Goal: Task Accomplishment & Management: Manage account settings

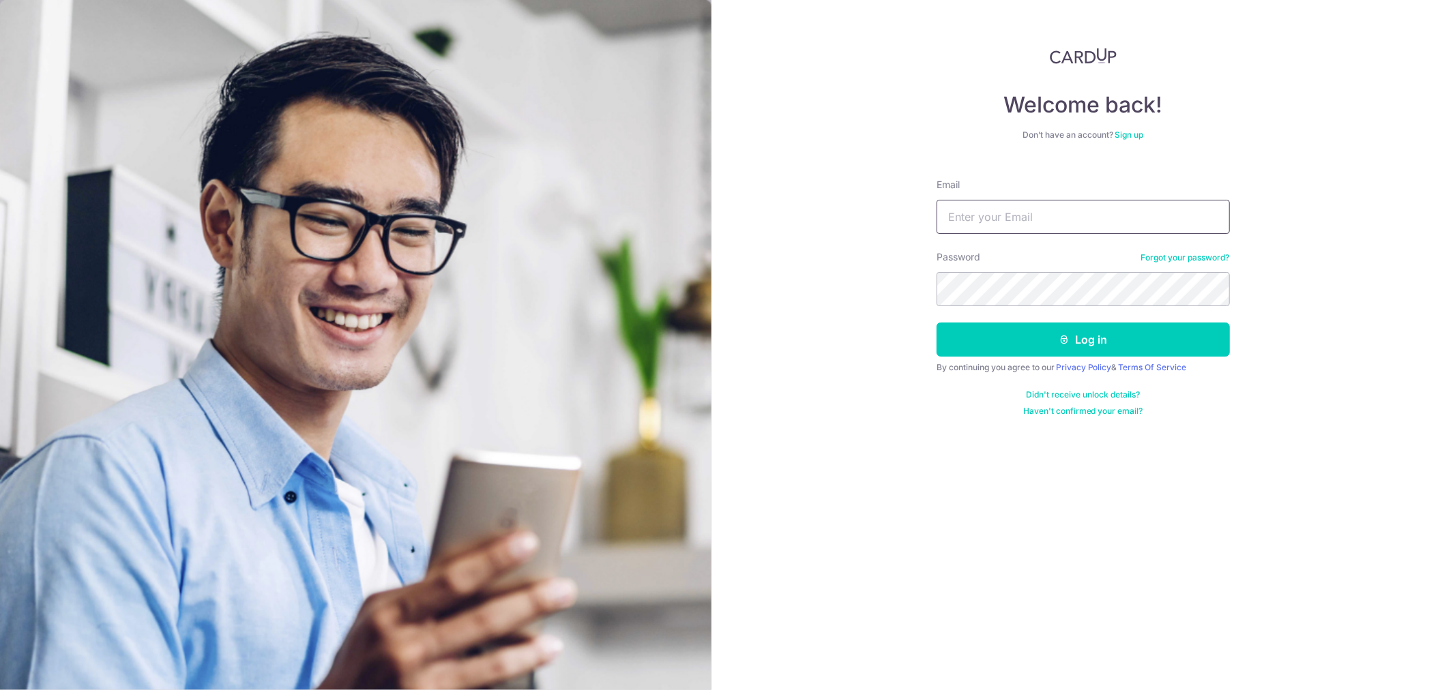
click at [995, 229] on input "Email" at bounding box center [1083, 217] width 293 height 34
paste input "[PERSON_NAME][EMAIL_ADDRESS][DOMAIN_NAME]"
type input "[PERSON_NAME][EMAIL_ADDRESS][DOMAIN_NAME]"
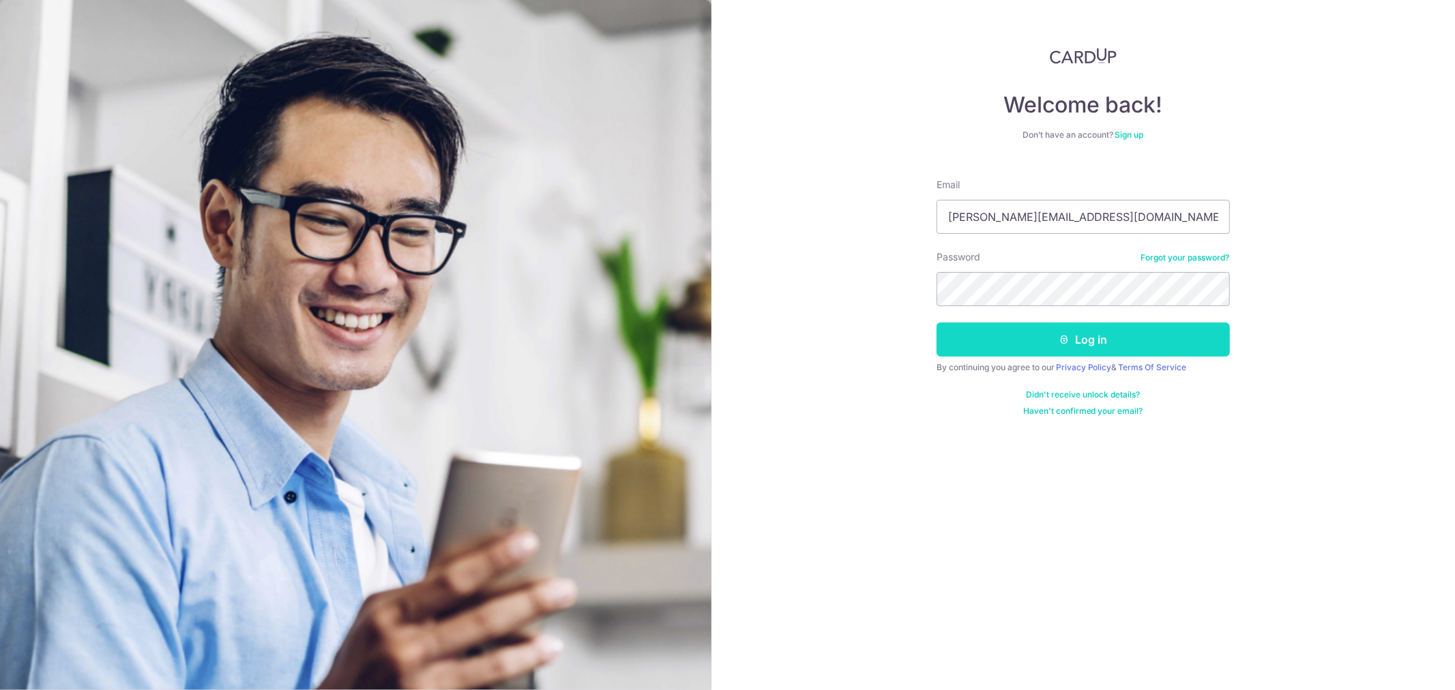
click at [1134, 347] on button "Log in" at bounding box center [1083, 340] width 293 height 34
